Goal: Task Accomplishment & Management: Manage account settings

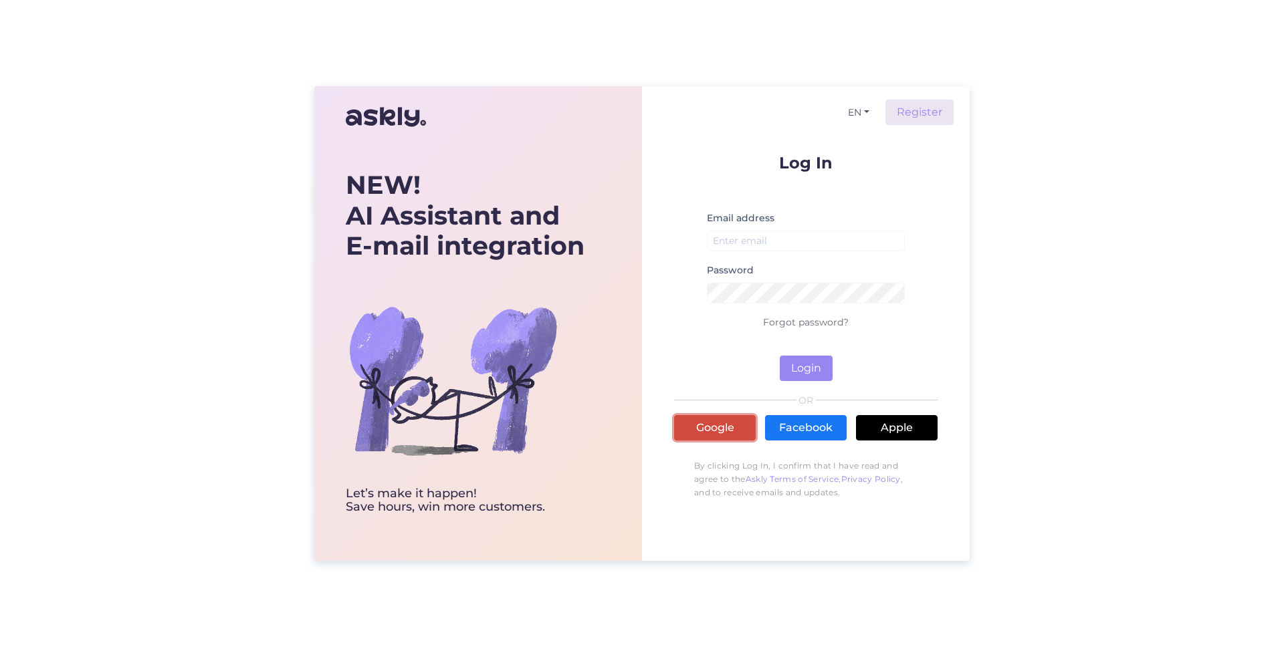
click at [686, 431] on link "Google" at bounding box center [715, 427] width 82 height 25
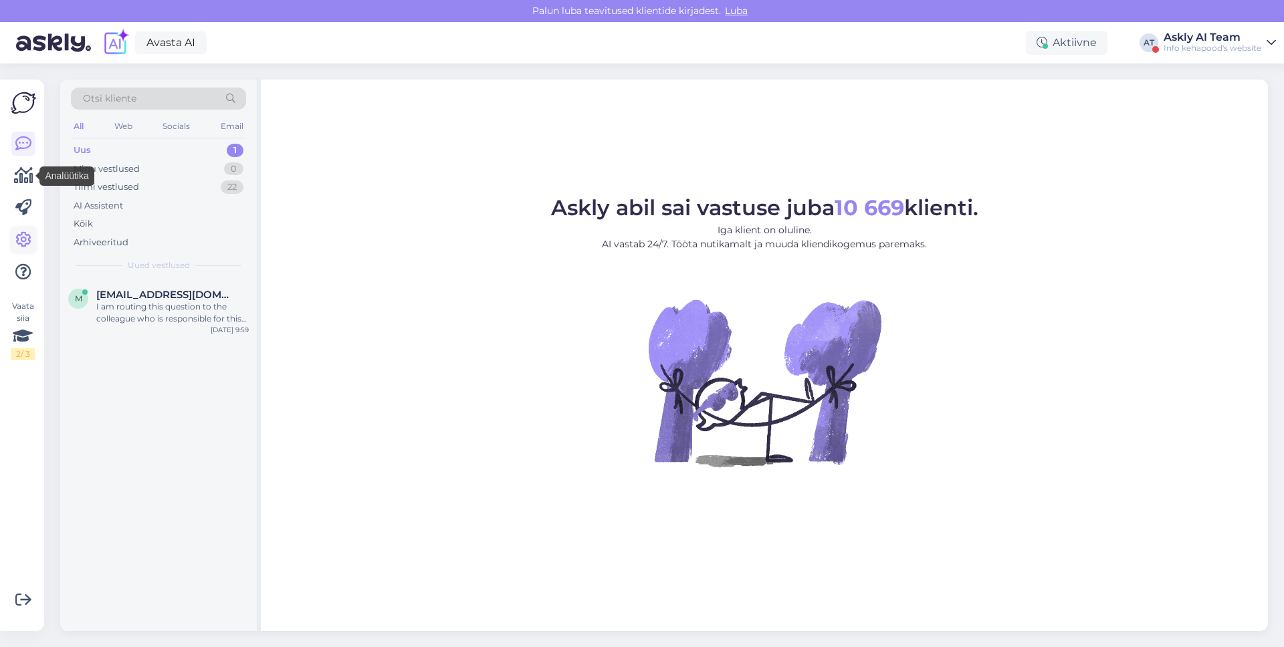
click at [26, 235] on icon at bounding box center [23, 240] width 16 height 16
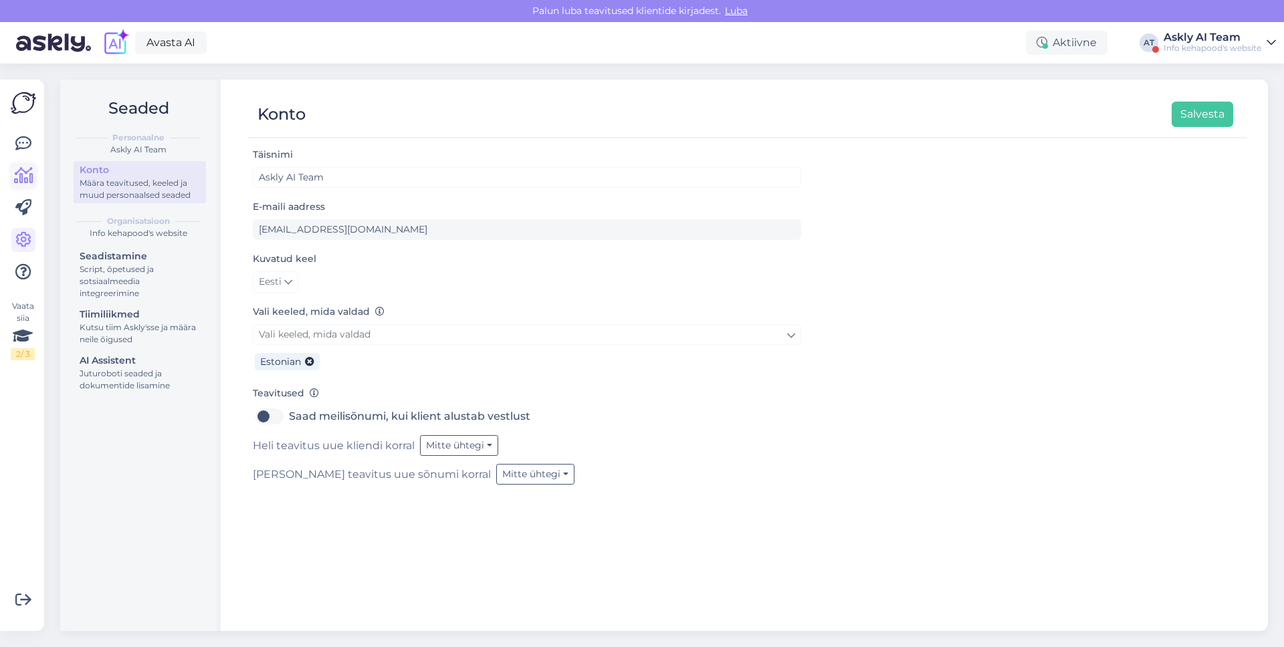
click at [23, 175] on icon at bounding box center [23, 176] width 19 height 16
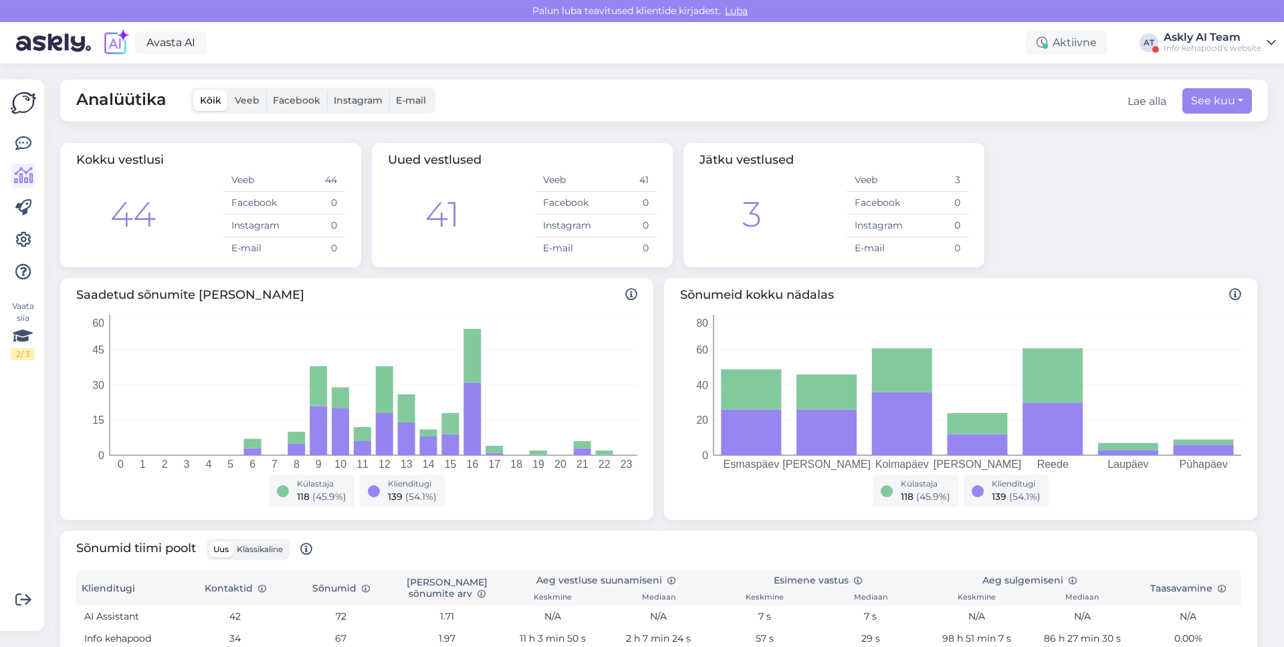
click at [1201, 32] on div "Askly AI Team" at bounding box center [1213, 37] width 98 height 11
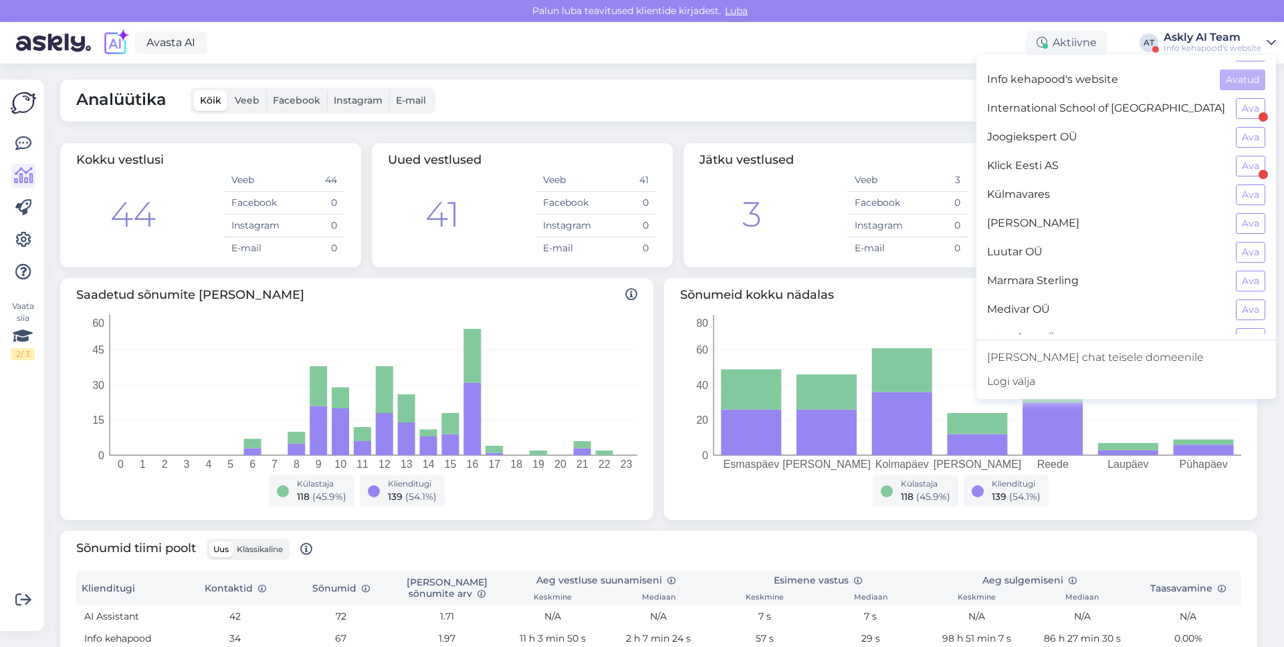
scroll to position [609, 0]
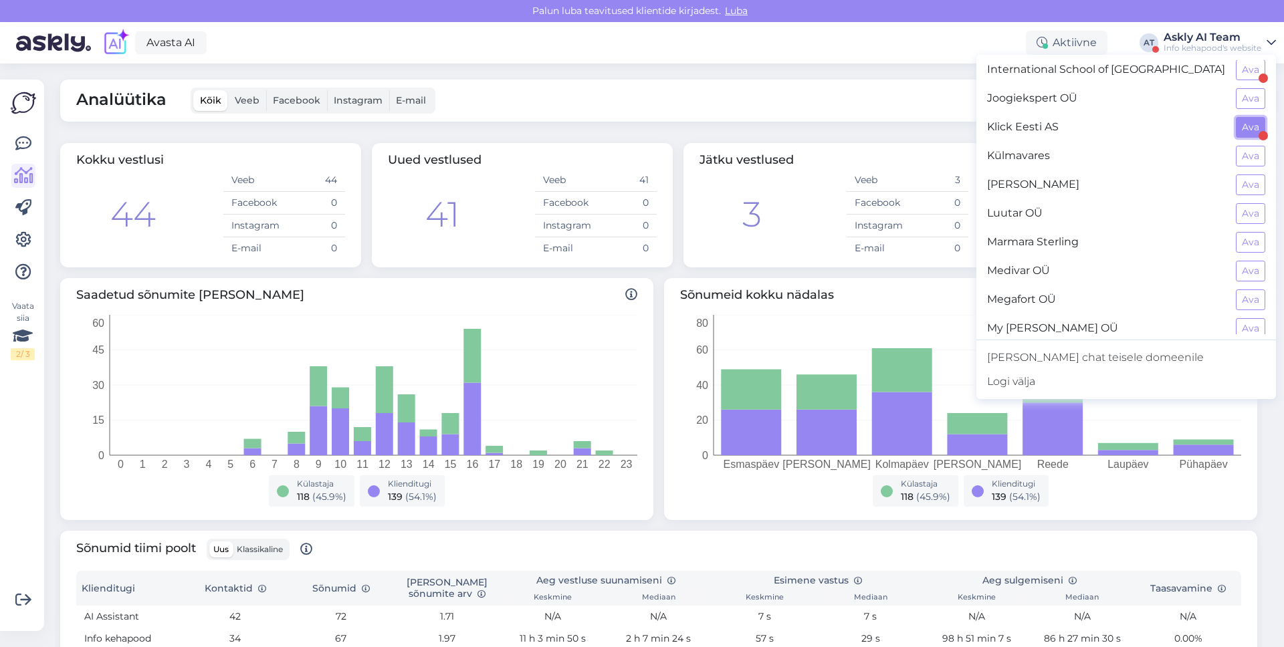
click at [1255, 123] on button "Ava" at bounding box center [1250, 127] width 29 height 21
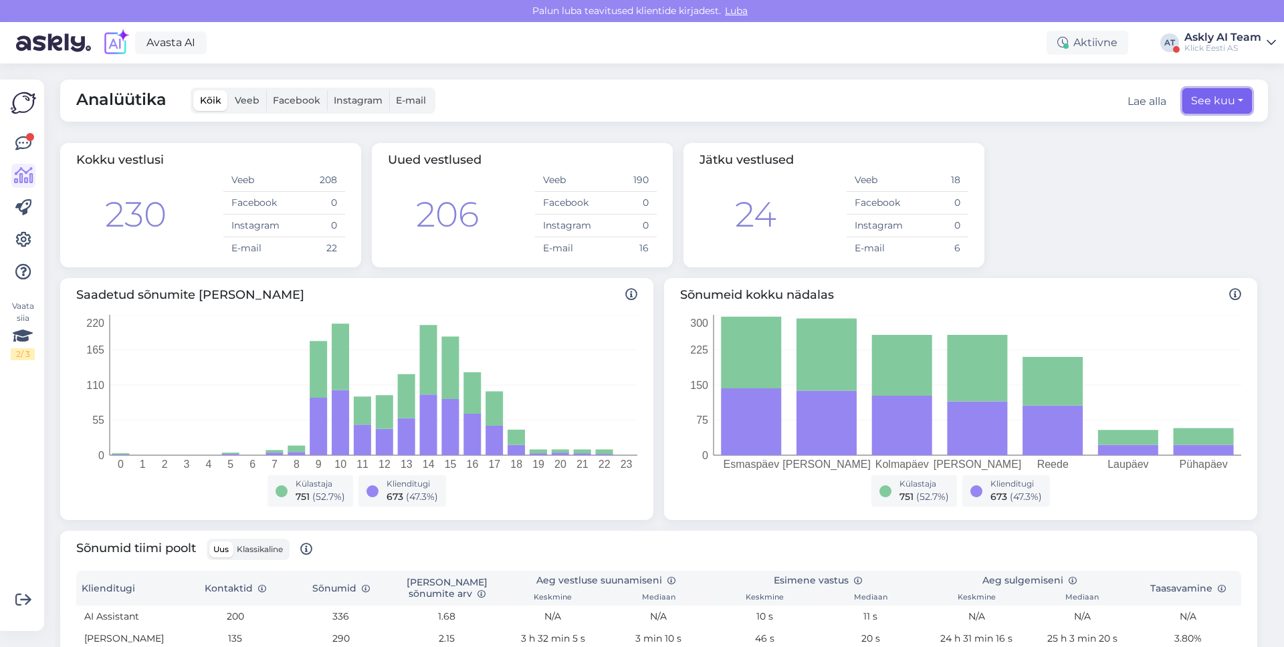
click at [1209, 106] on button "See kuu" at bounding box center [1218, 100] width 70 height 25
select select "9"
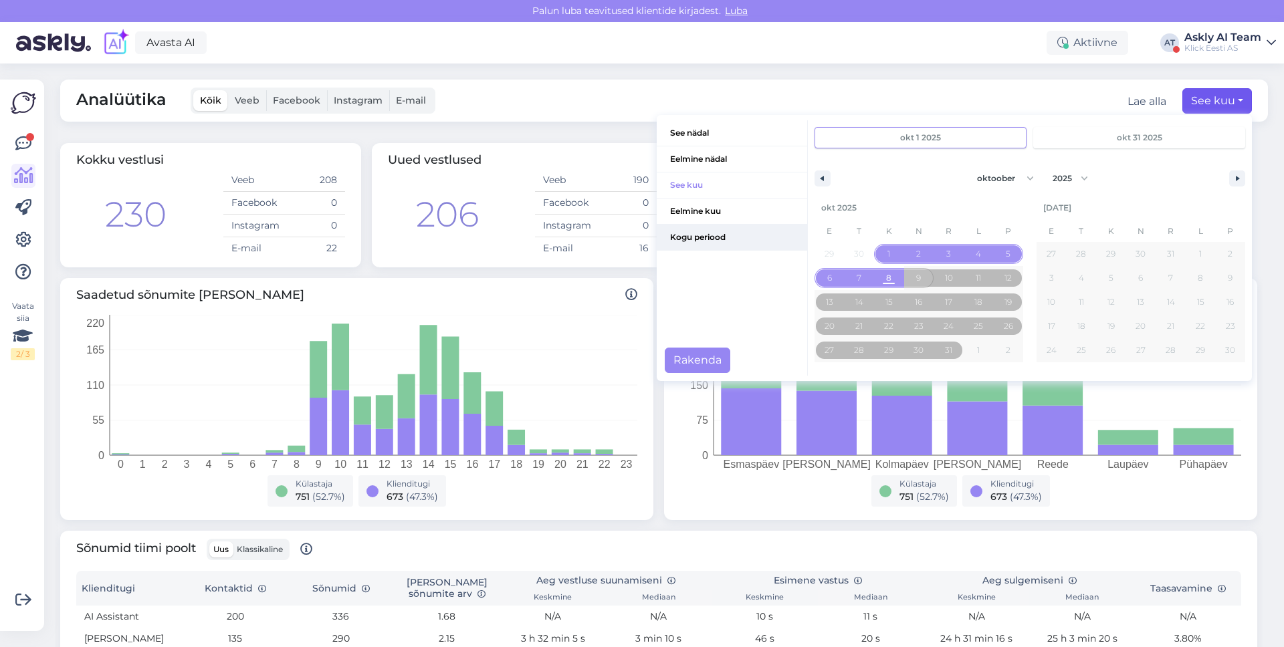
click at [763, 239] on span "Kogu periood" at bounding box center [732, 237] width 150 height 25
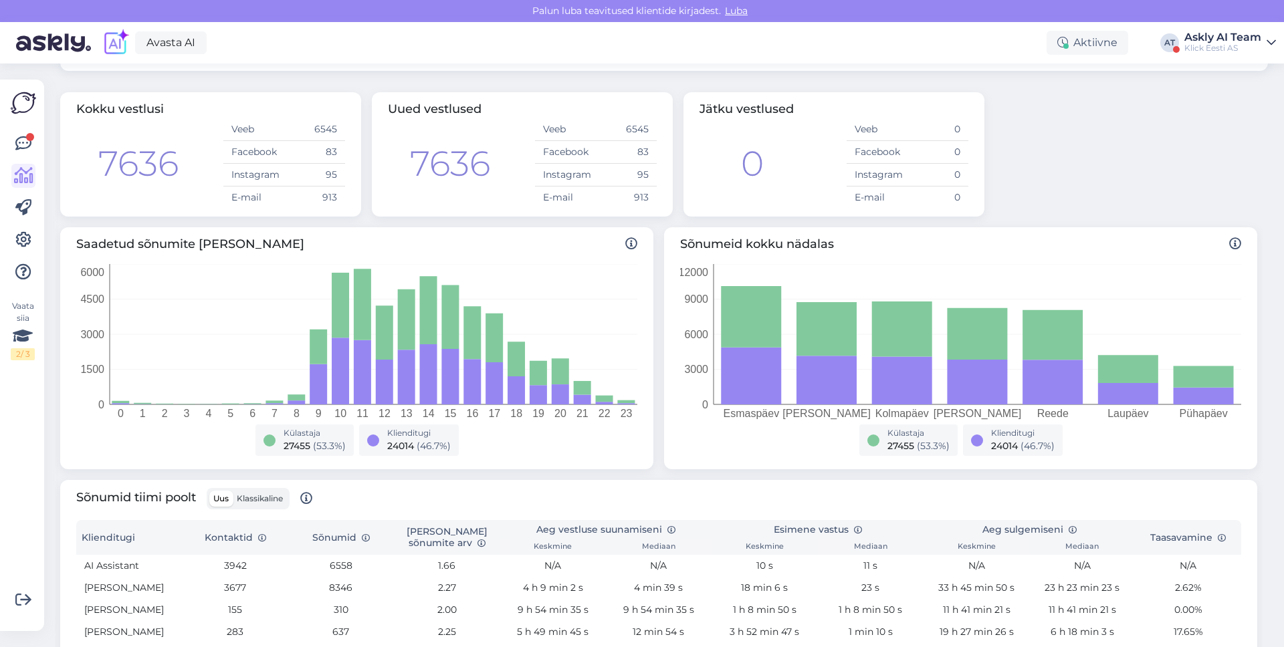
scroll to position [0, 0]
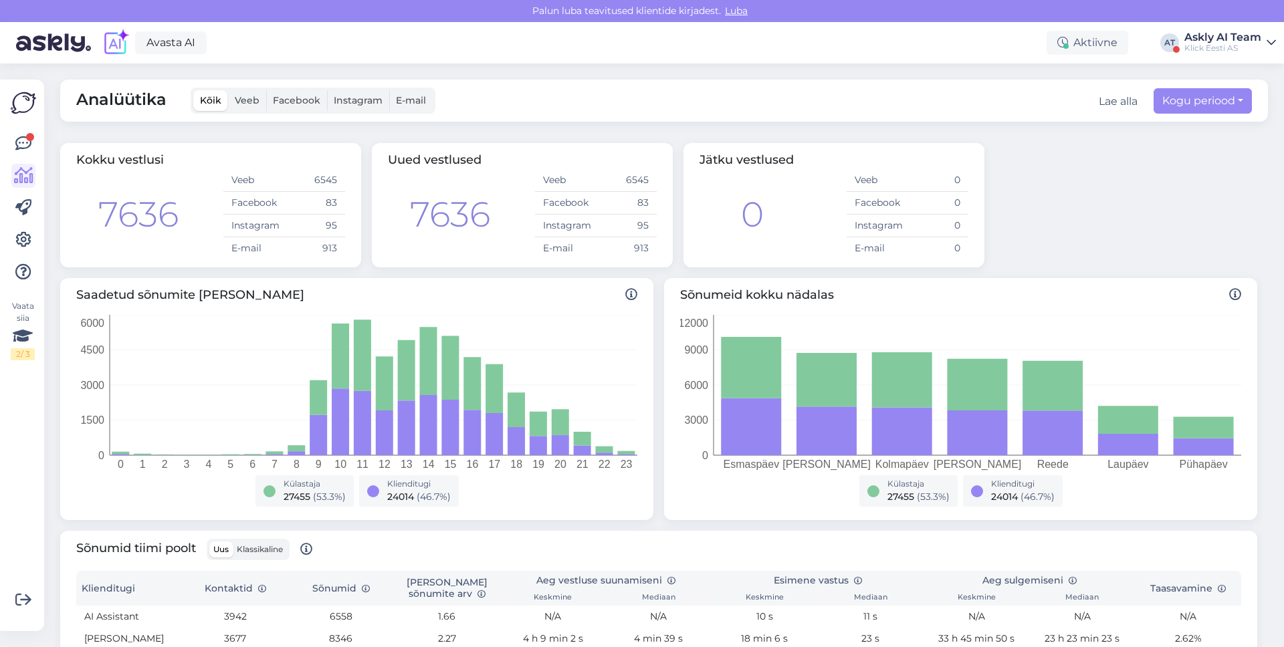
click at [597, 207] on td "83" at bounding box center [626, 203] width 61 height 23
click at [252, 106] on span "Veeb" at bounding box center [247, 100] width 25 height 12
click at [228, 90] on input "Veeb" at bounding box center [228, 90] width 0 height 0
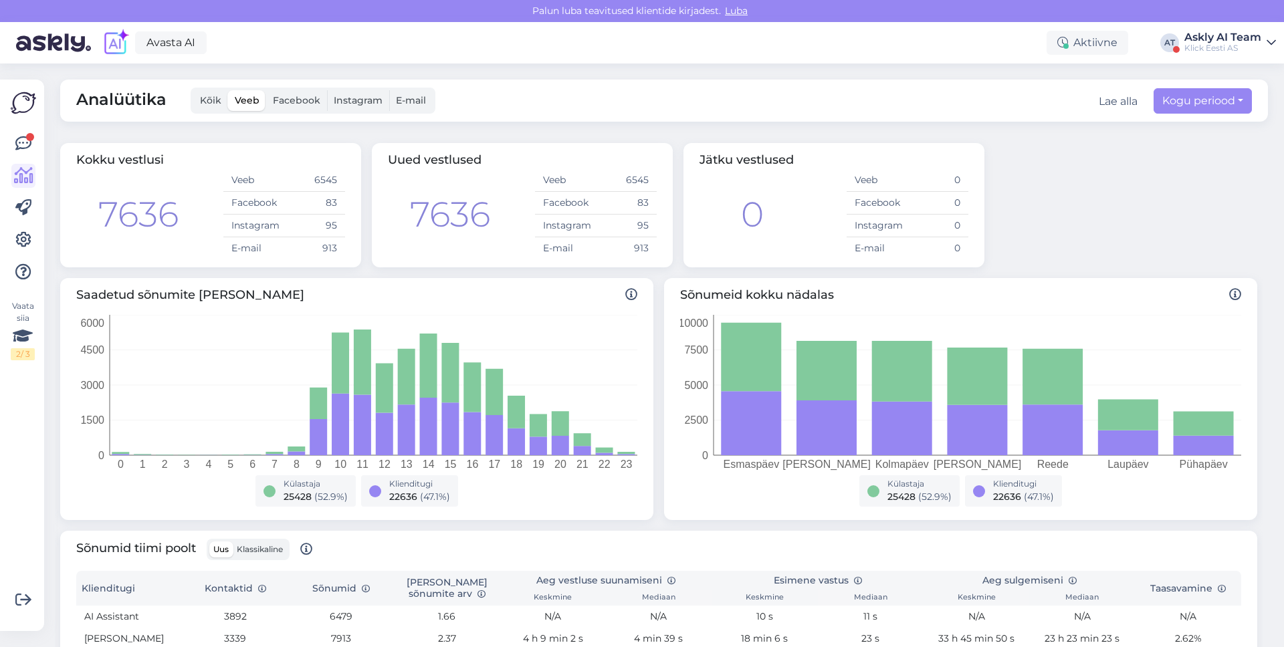
click at [295, 106] on span "Facebook" at bounding box center [296, 100] width 47 height 12
click at [266, 90] on input "Facebook" at bounding box center [266, 90] width 0 height 0
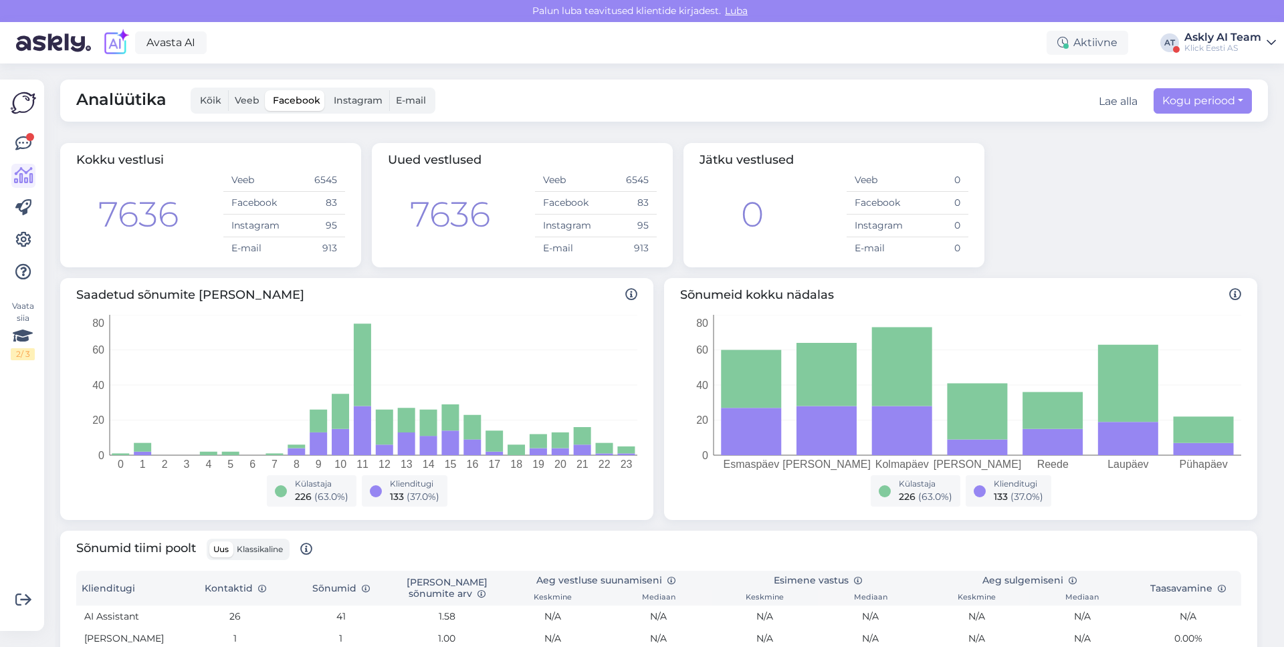
click at [245, 97] on span "Veeb" at bounding box center [247, 100] width 25 height 12
click at [228, 90] on input "Veeb" at bounding box center [228, 90] width 0 height 0
